Goal: Information Seeking & Learning: Check status

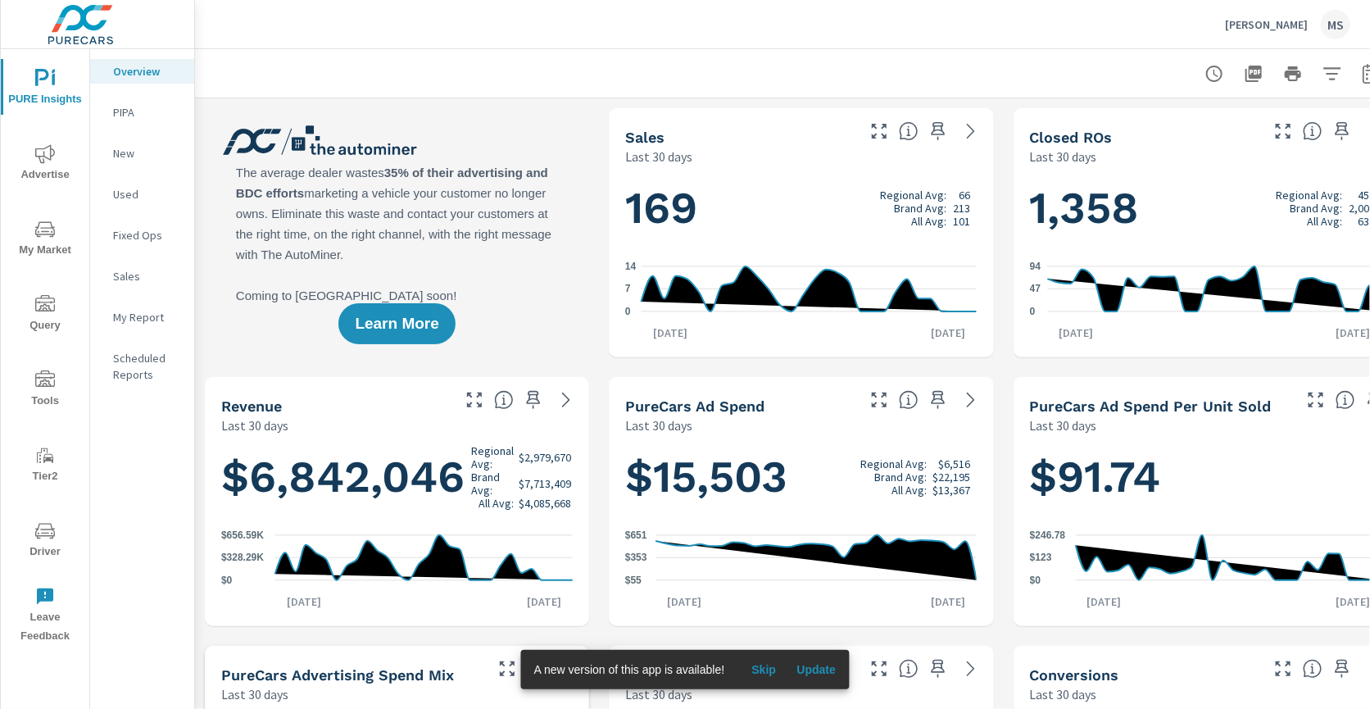
scroll to position [1, 0]
click at [53, 161] on icon "nav menu" at bounding box center [45, 154] width 20 height 20
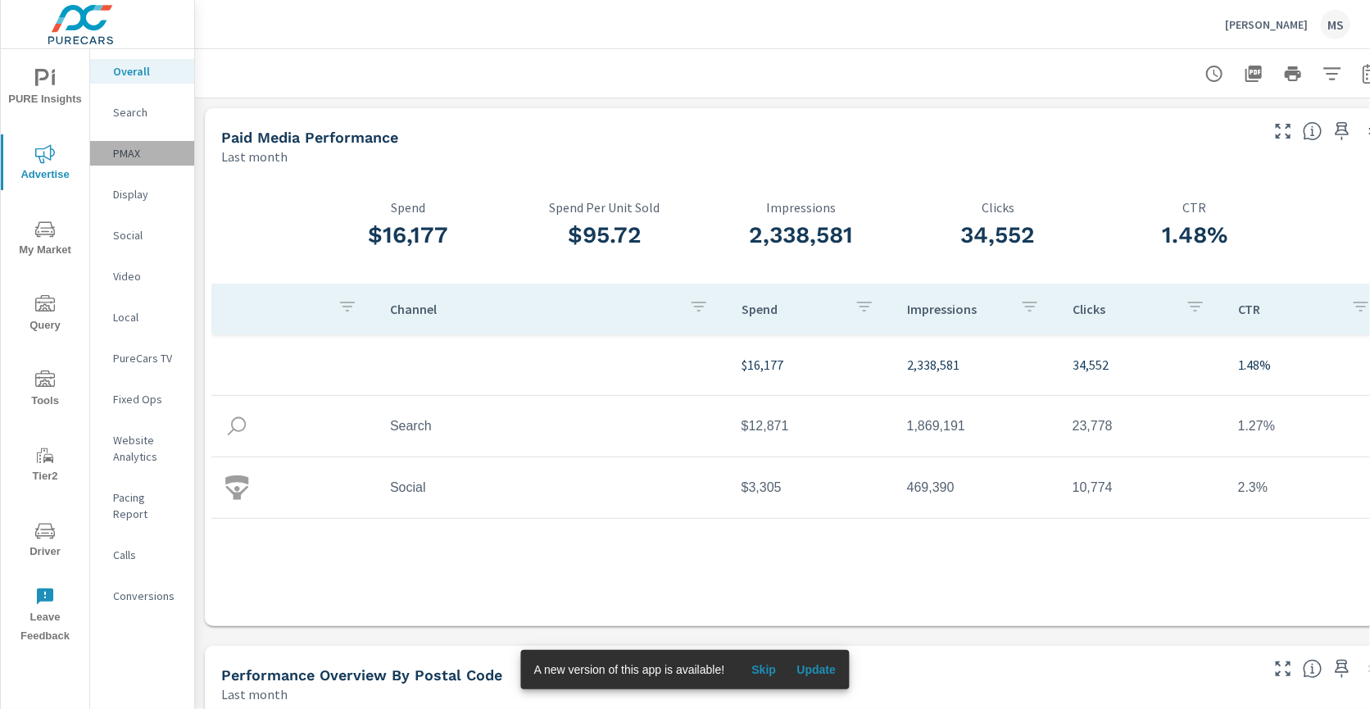
click at [144, 149] on p "PMAX" at bounding box center [147, 153] width 68 height 16
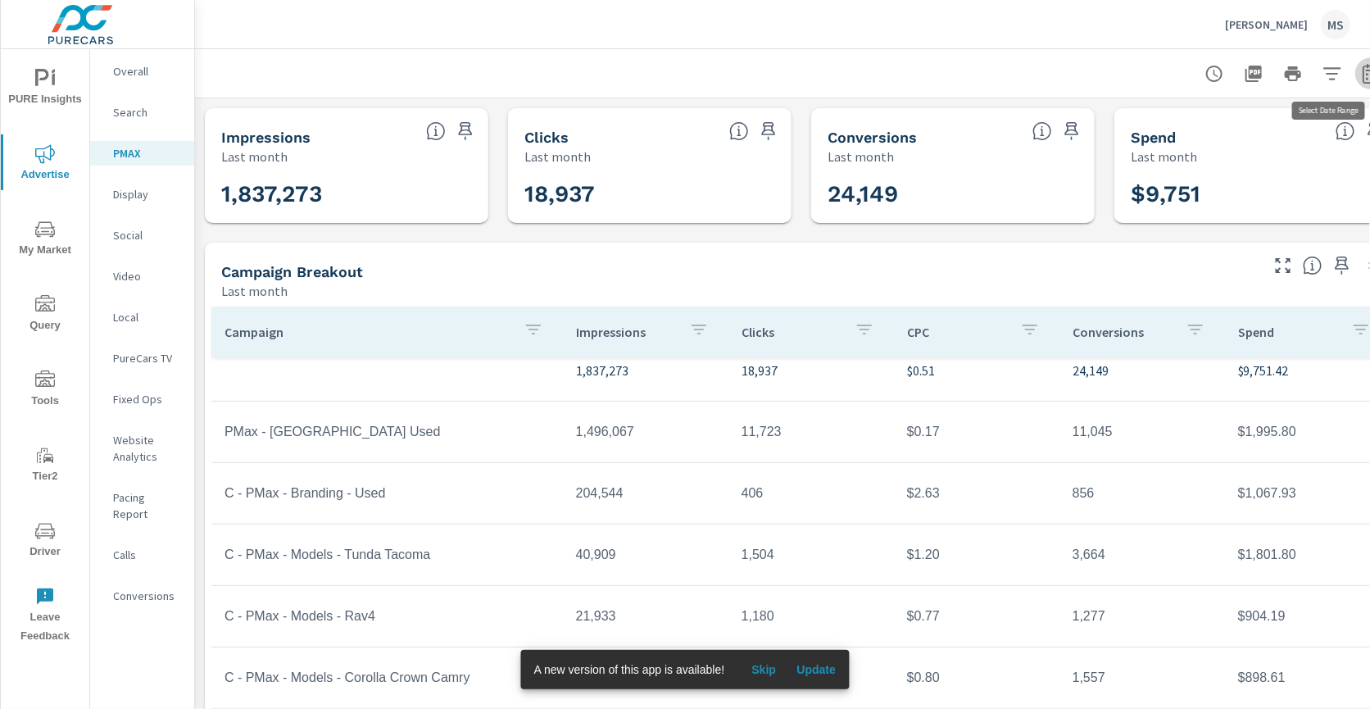
click at [1361, 68] on button "button" at bounding box center [1372, 73] width 33 height 33
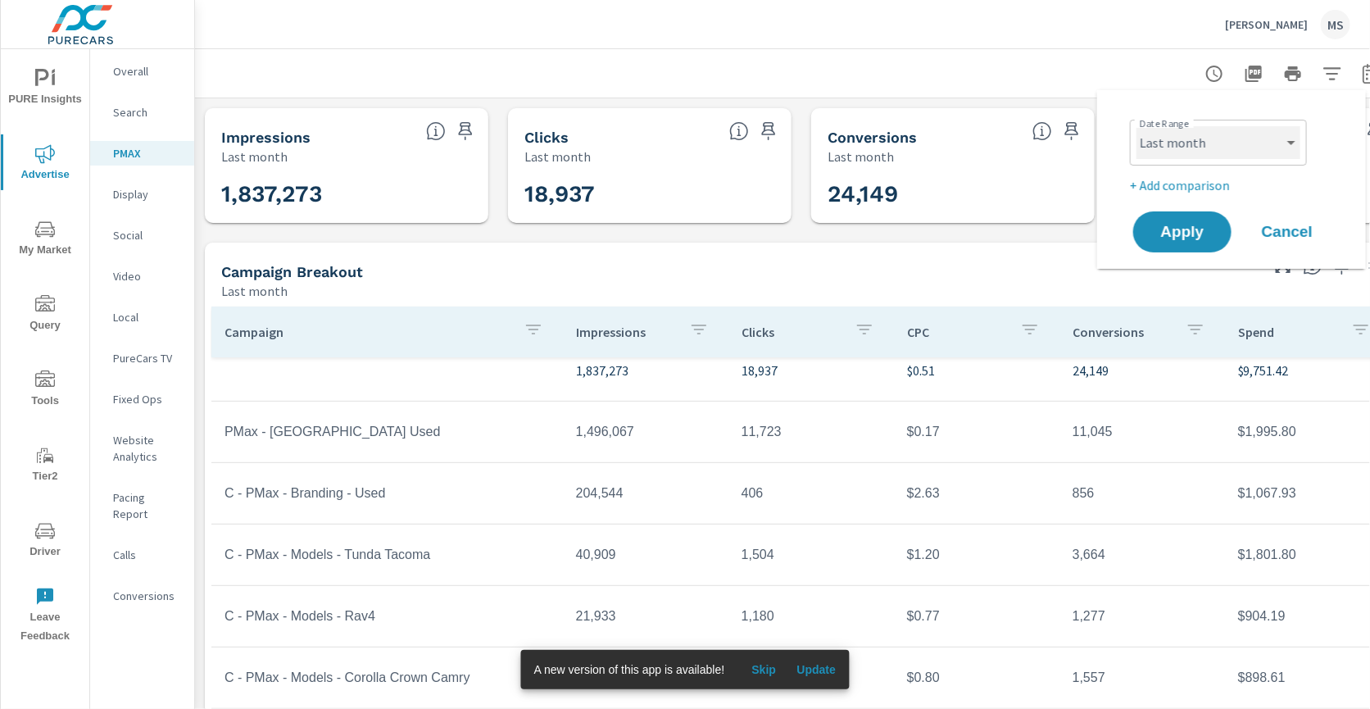
click at [1202, 147] on select "Custom [DATE] Last week Last 7 days Last 14 days Last 30 days Last 45 days Last…" at bounding box center [1219, 142] width 164 height 33
click at [1137, 126] on select "Custom [DATE] Last week Last 7 days Last 14 days Last 30 days Last 45 days Last…" at bounding box center [1219, 142] width 164 height 33
select select "Month to date"
click at [1188, 231] on span "Apply" at bounding box center [1182, 233] width 67 height 16
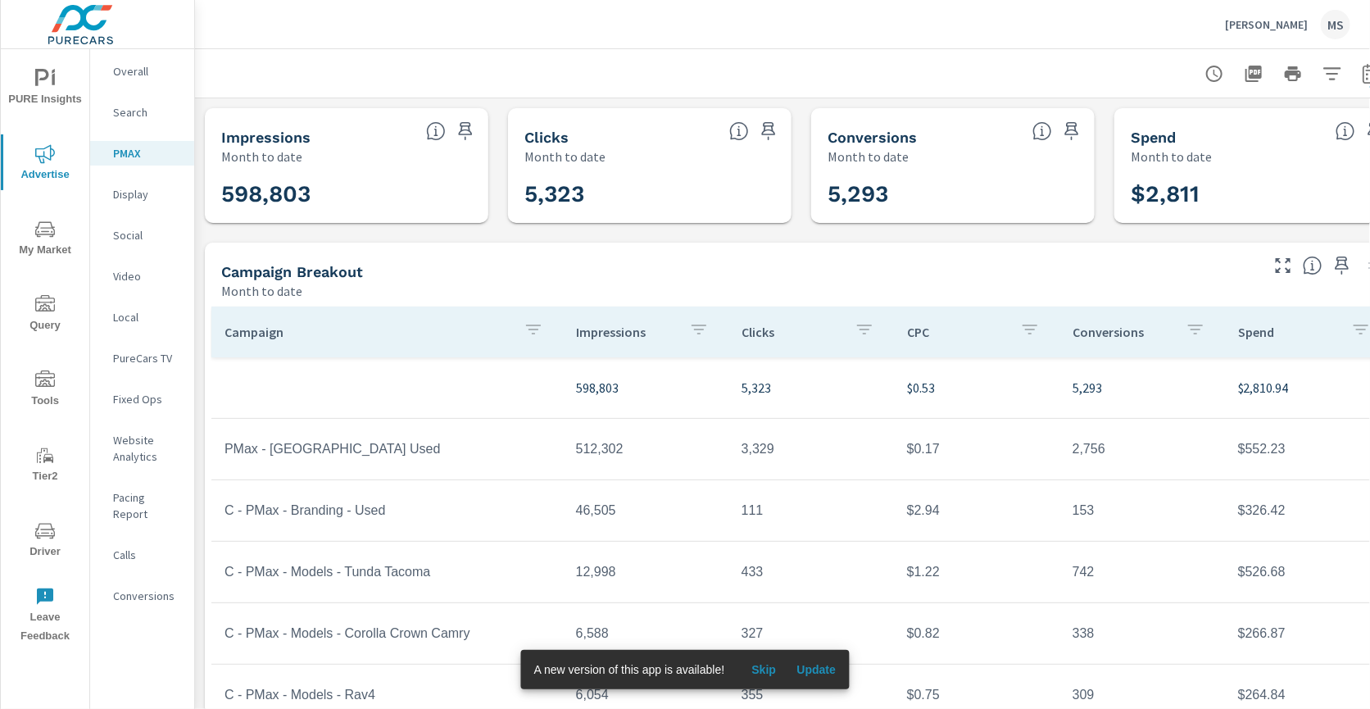
click at [143, 73] on p "Overall" at bounding box center [147, 71] width 68 height 16
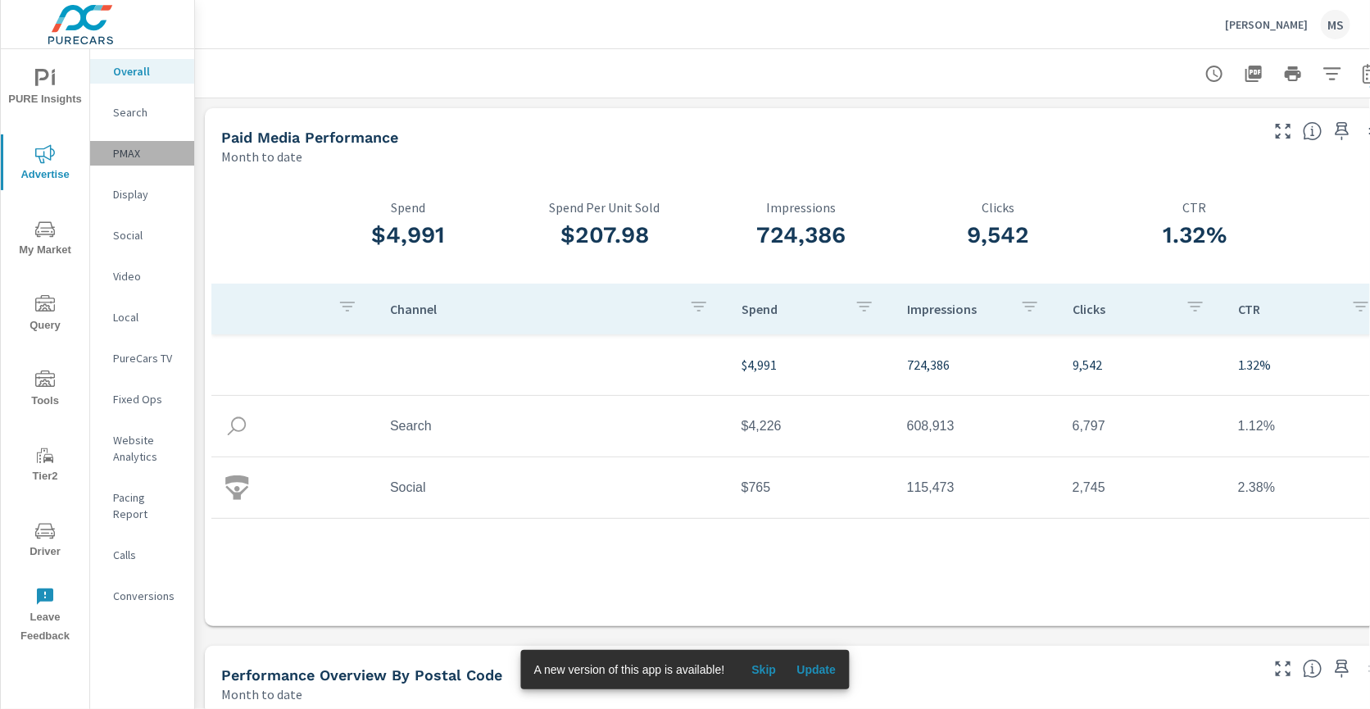
click at [116, 147] on p "PMAX" at bounding box center [147, 153] width 68 height 16
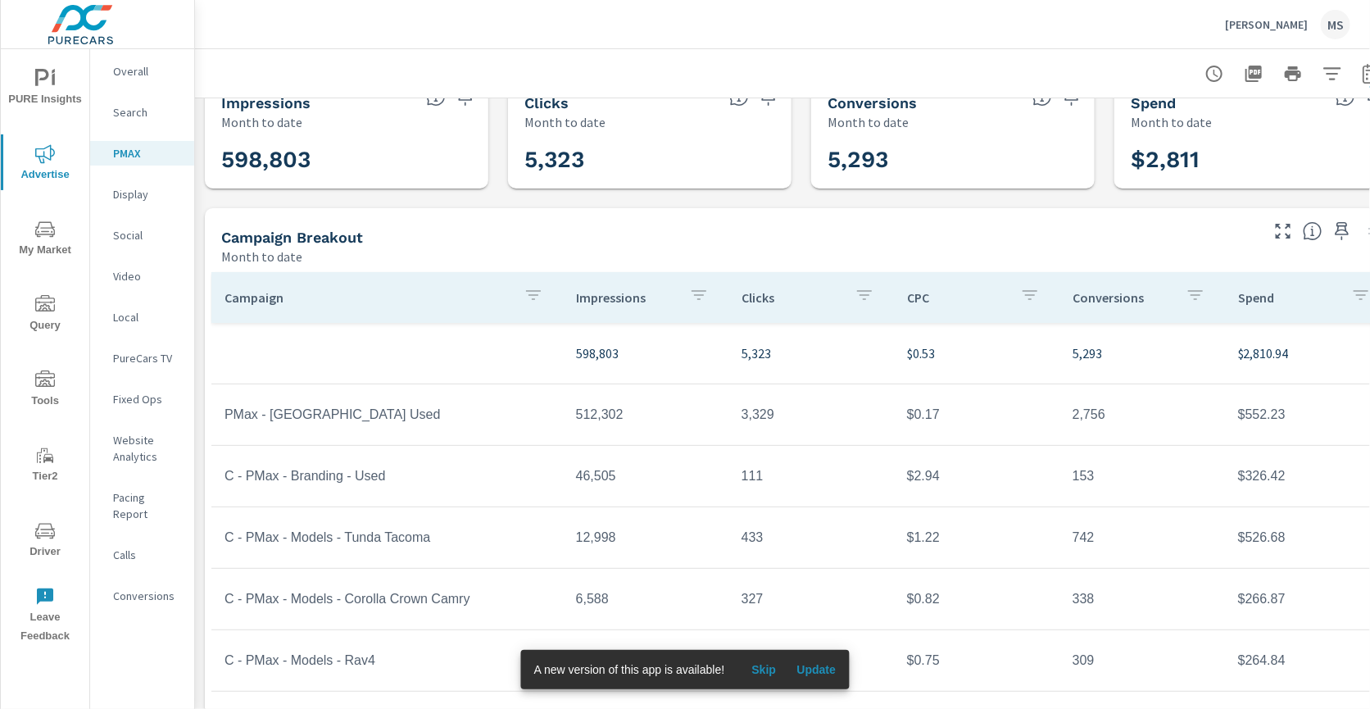
scroll to position [51, 0]
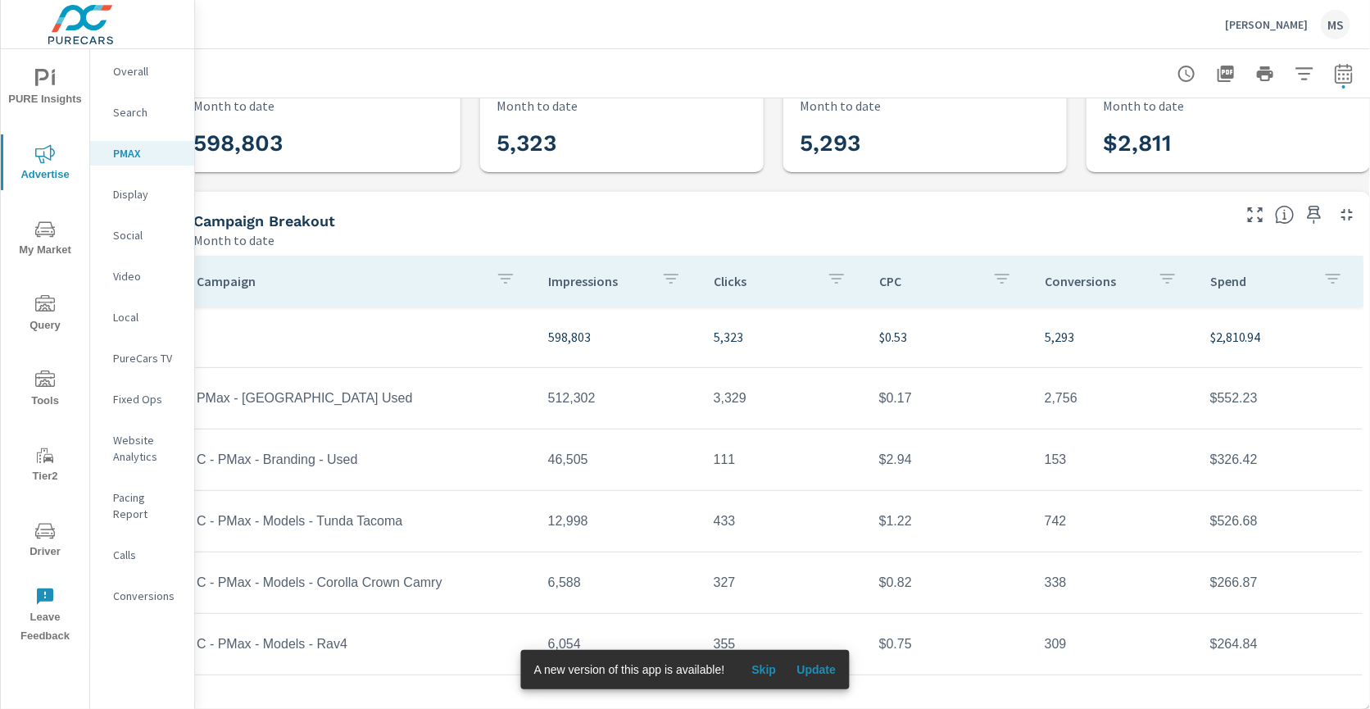
scroll to position [51, 0]
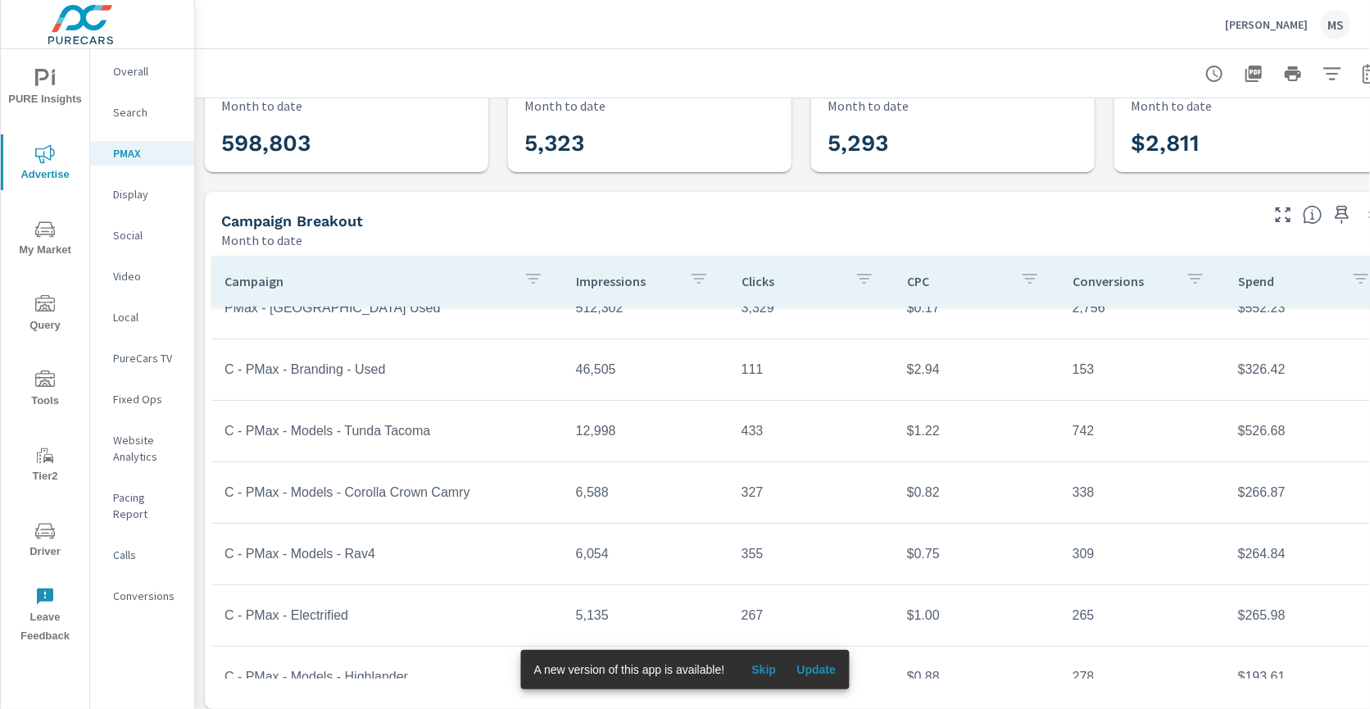
scroll to position [102, 0]
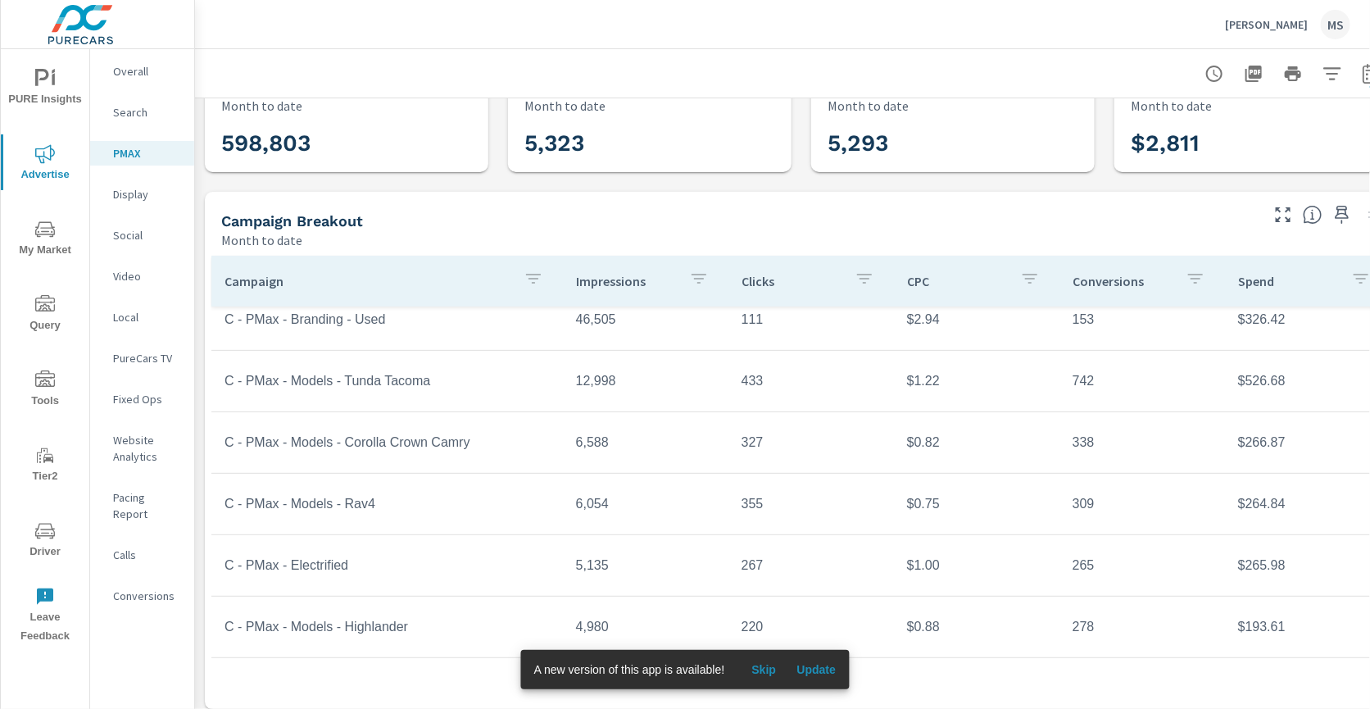
scroll to position [148, 0]
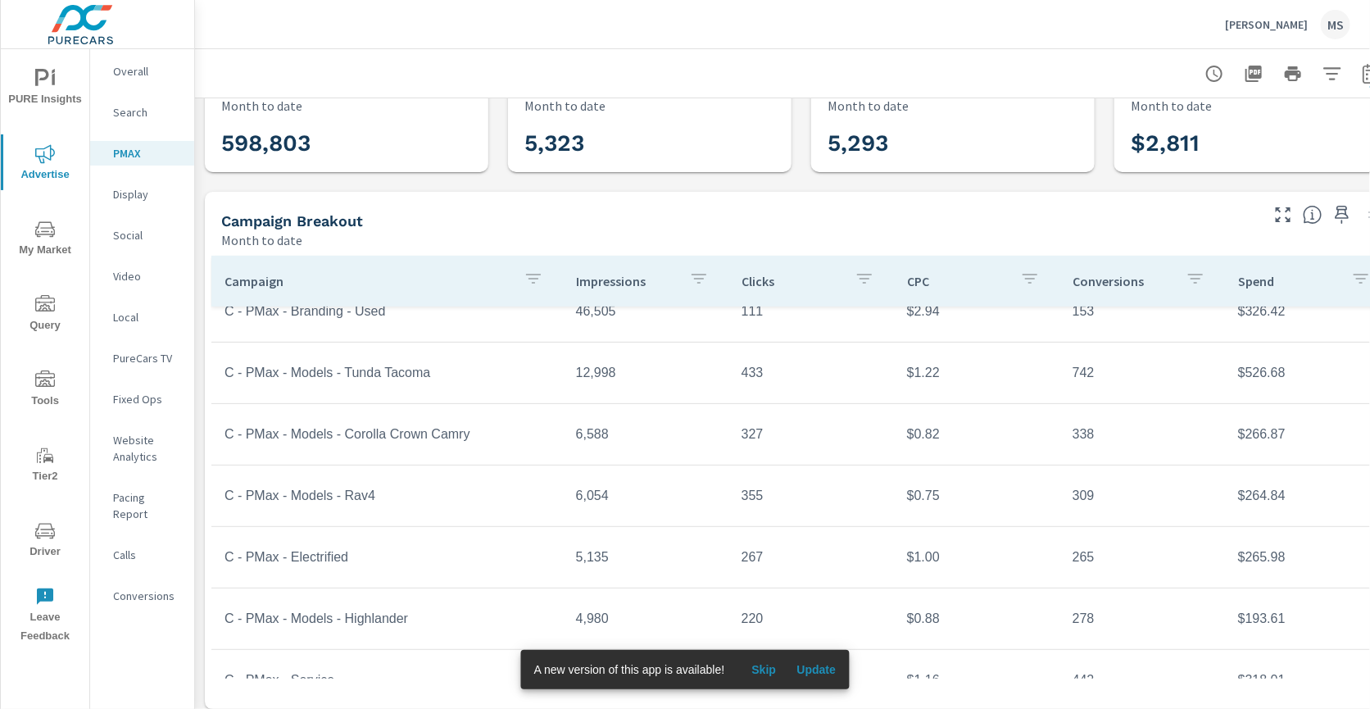
click at [146, 460] on p "Website Analytics" at bounding box center [147, 448] width 68 height 33
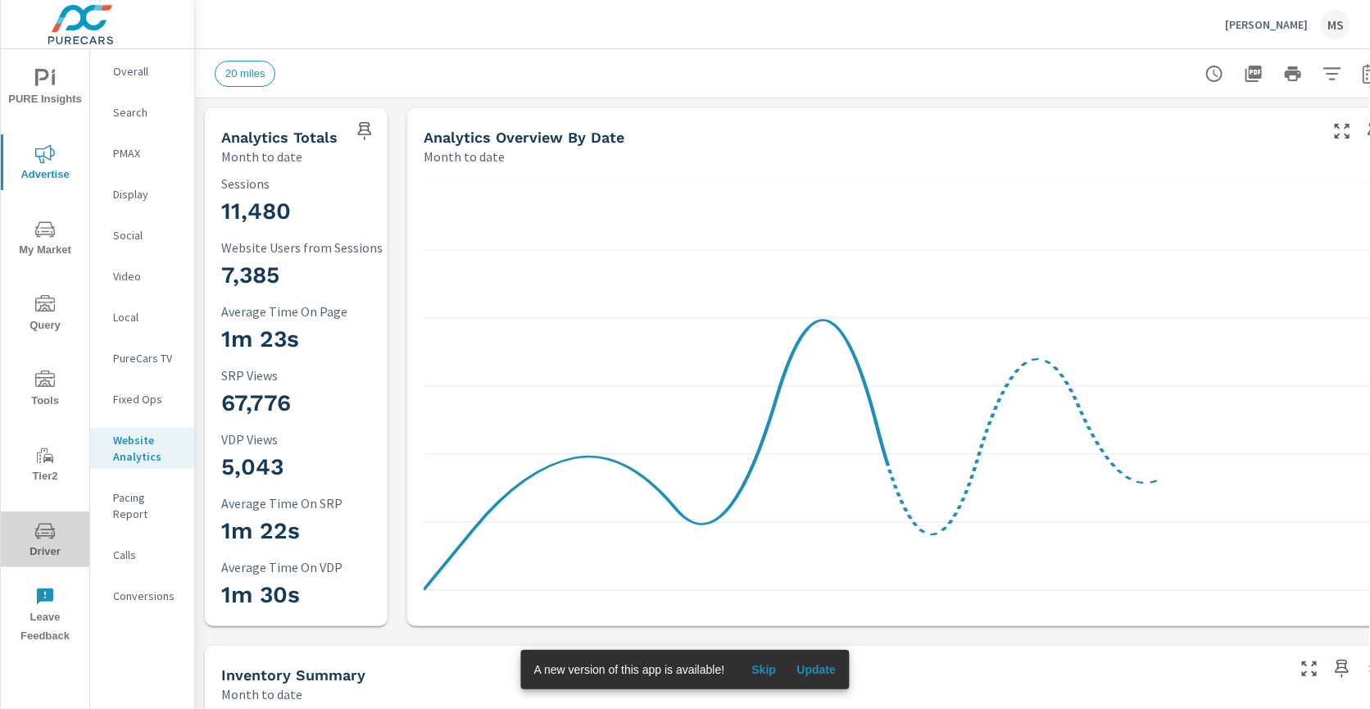
click at [42, 545] on span "Driver" at bounding box center [45, 541] width 79 height 40
